Goal: Task Accomplishment & Management: Use online tool/utility

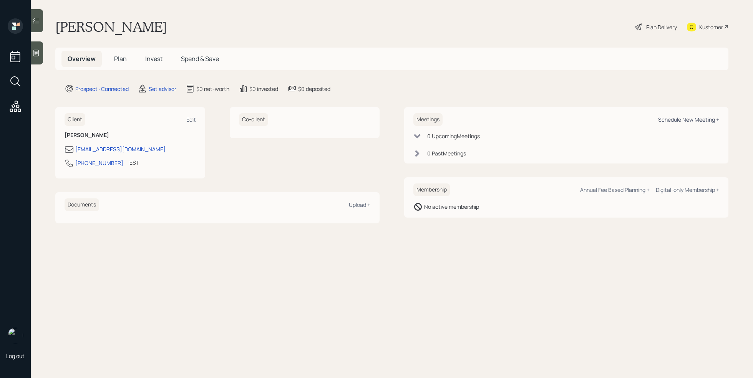
click at [684, 123] on div "Schedule New Meeting +" at bounding box center [688, 119] width 61 height 7
select select "round-[PERSON_NAME]"
